Goal: Check status: Check status

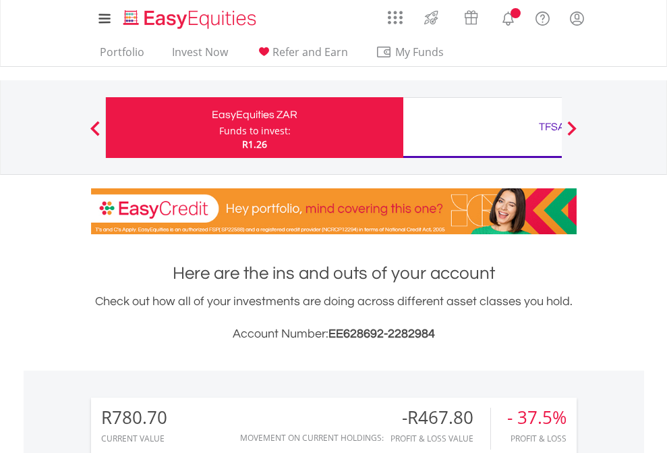
scroll to position [129, 212]
click at [219, 127] on div "Funds to invest:" at bounding box center [254, 130] width 71 height 13
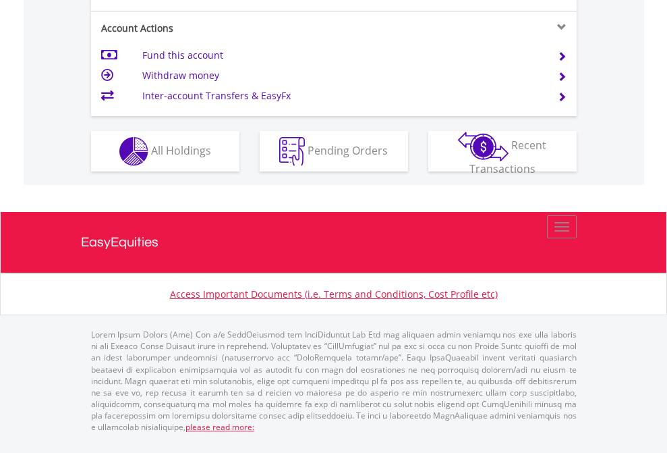
scroll to position [1320, 0]
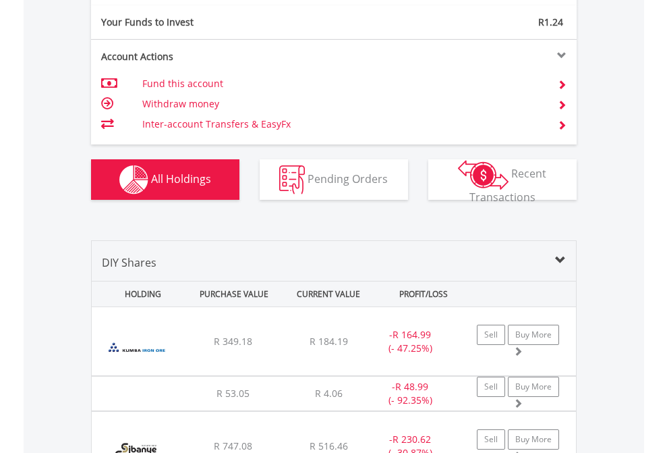
scroll to position [1500, 0]
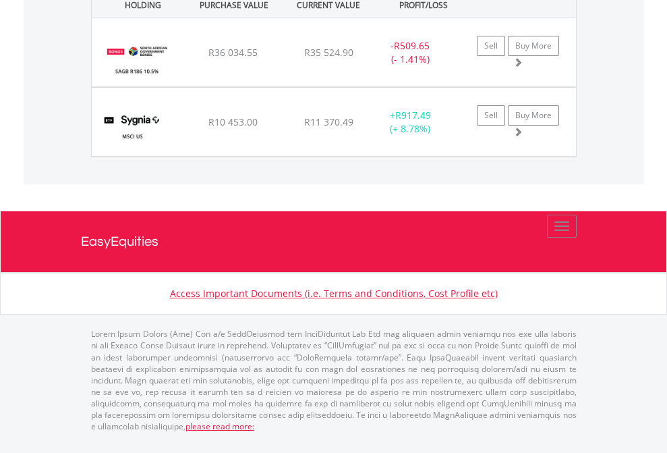
scroll to position [129, 212]
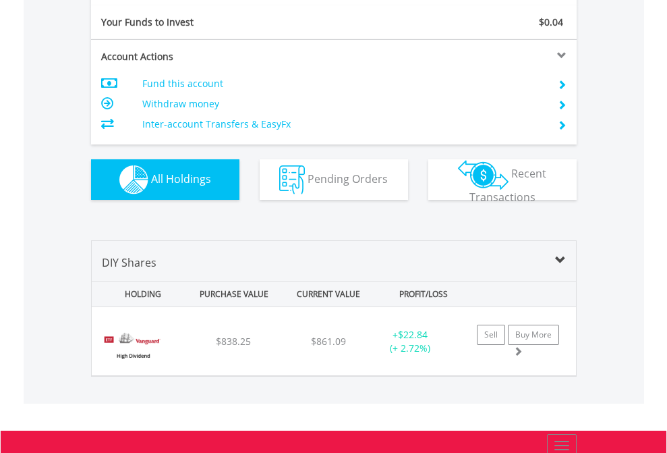
scroll to position [1500, 0]
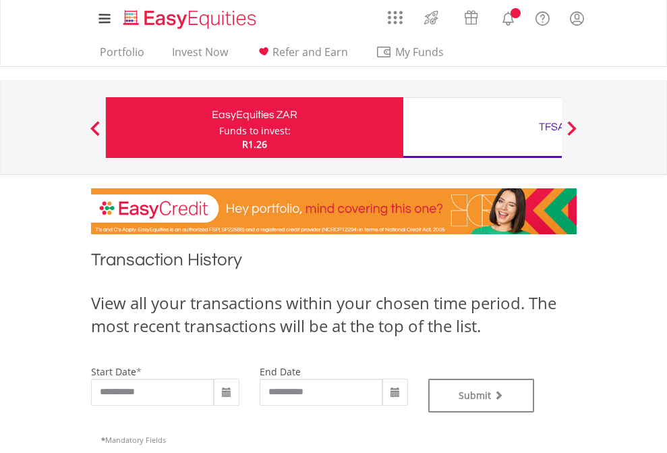
type input "**********"
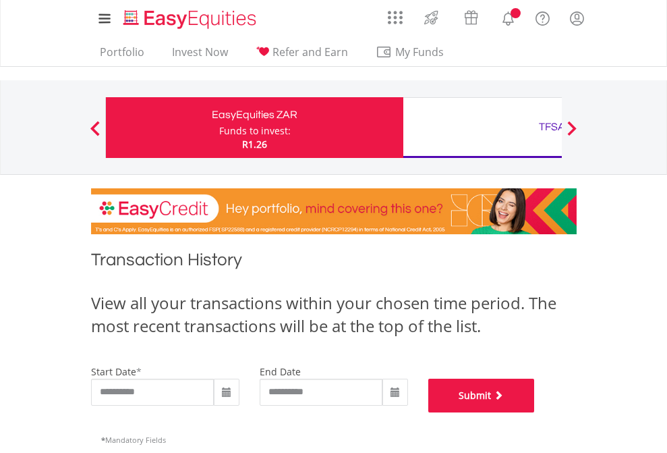
click at [535, 412] on button "Submit" at bounding box center [481, 395] width 107 height 34
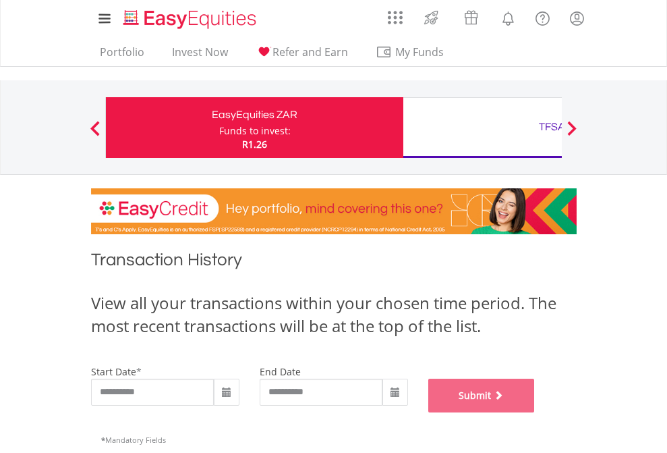
scroll to position [547, 0]
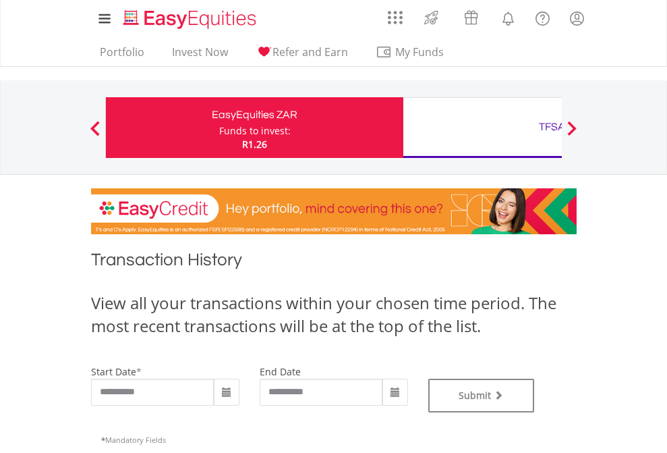
click at [482, 127] on div "TFSA" at bounding box center [551, 126] width 281 height 19
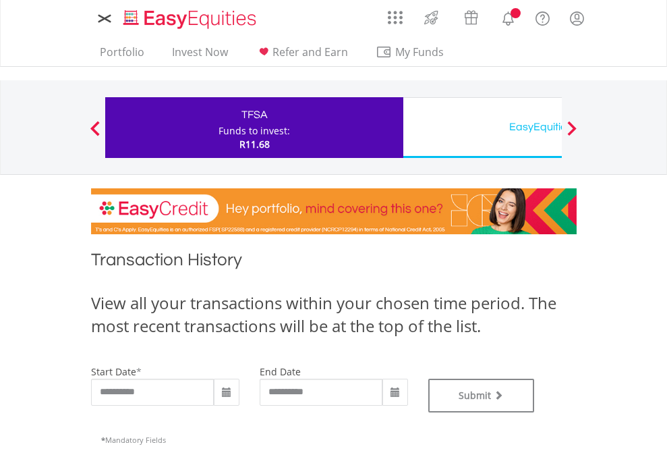
type input "**********"
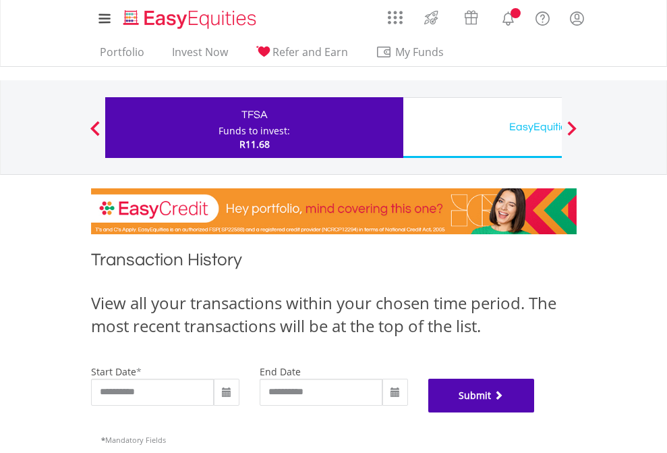
click at [535, 412] on button "Submit" at bounding box center [481, 395] width 107 height 34
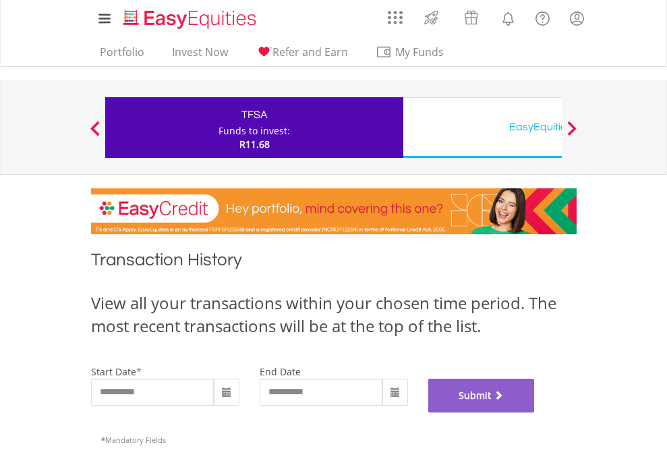
scroll to position [547, 0]
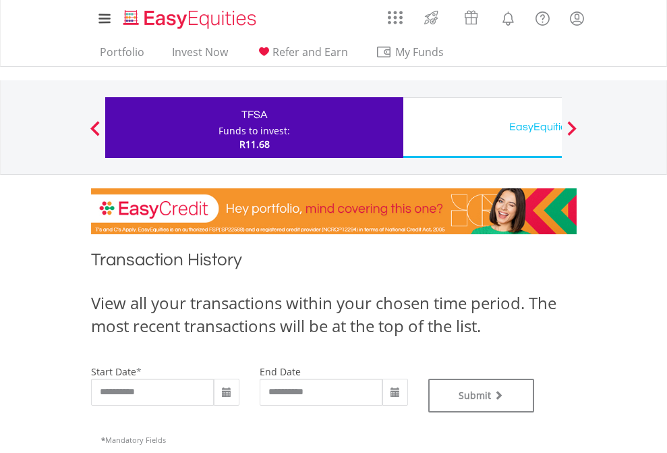
click at [482, 127] on div "EasyEquities USD" at bounding box center [551, 126] width 281 height 19
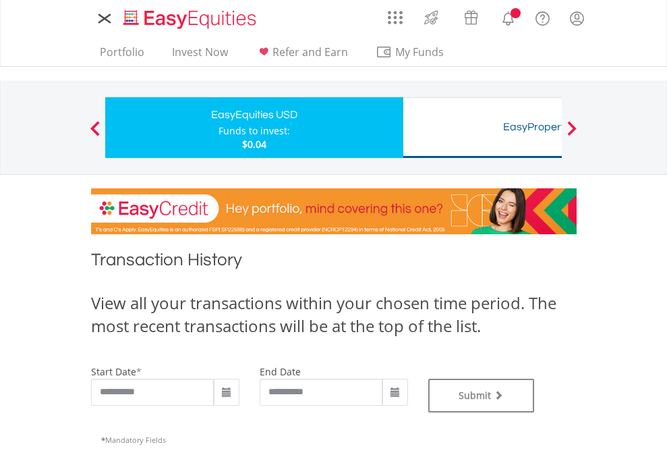
type input "**********"
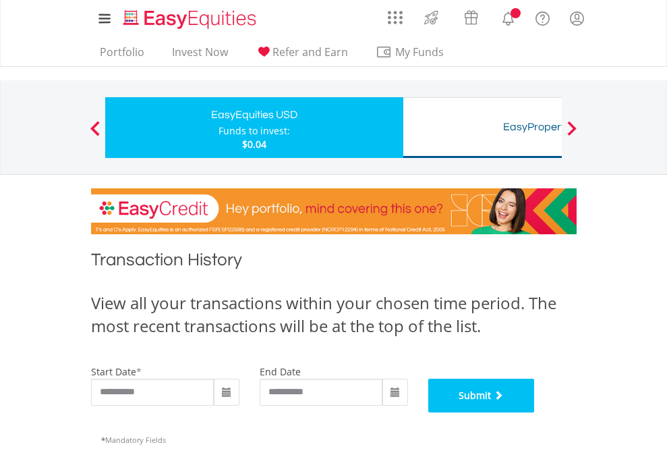
click at [535, 412] on button "Submit" at bounding box center [481, 395] width 107 height 34
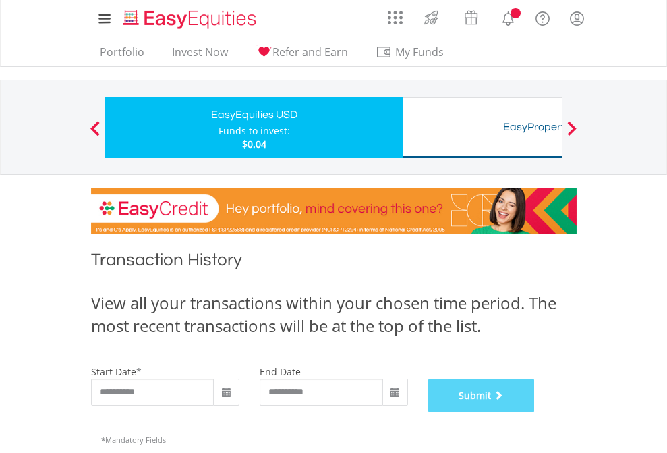
scroll to position [547, 0]
